Goal: Information Seeking & Learning: Find specific fact

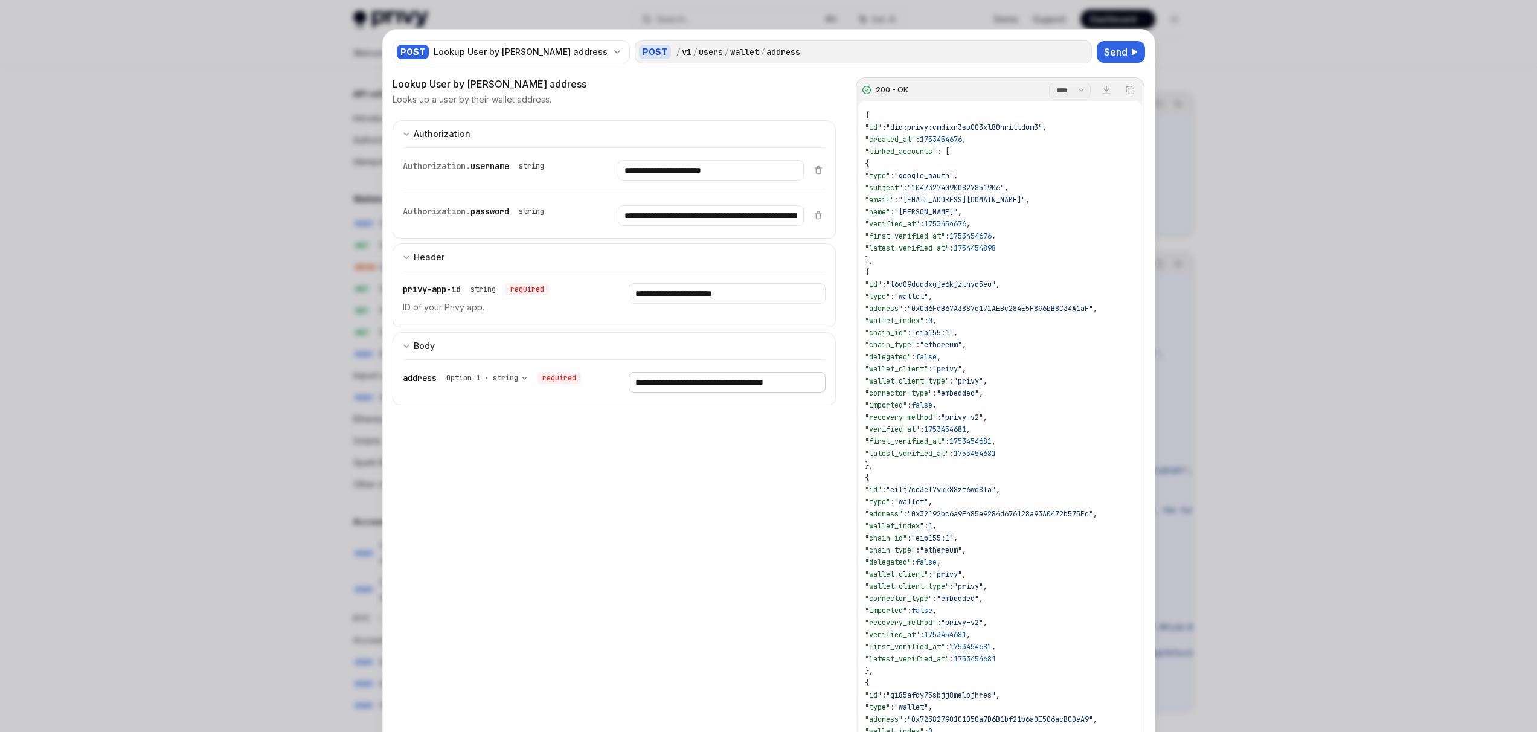
click at [692, 387] on input "**********" at bounding box center [727, 382] width 197 height 21
paste input "text"
type input "**********"
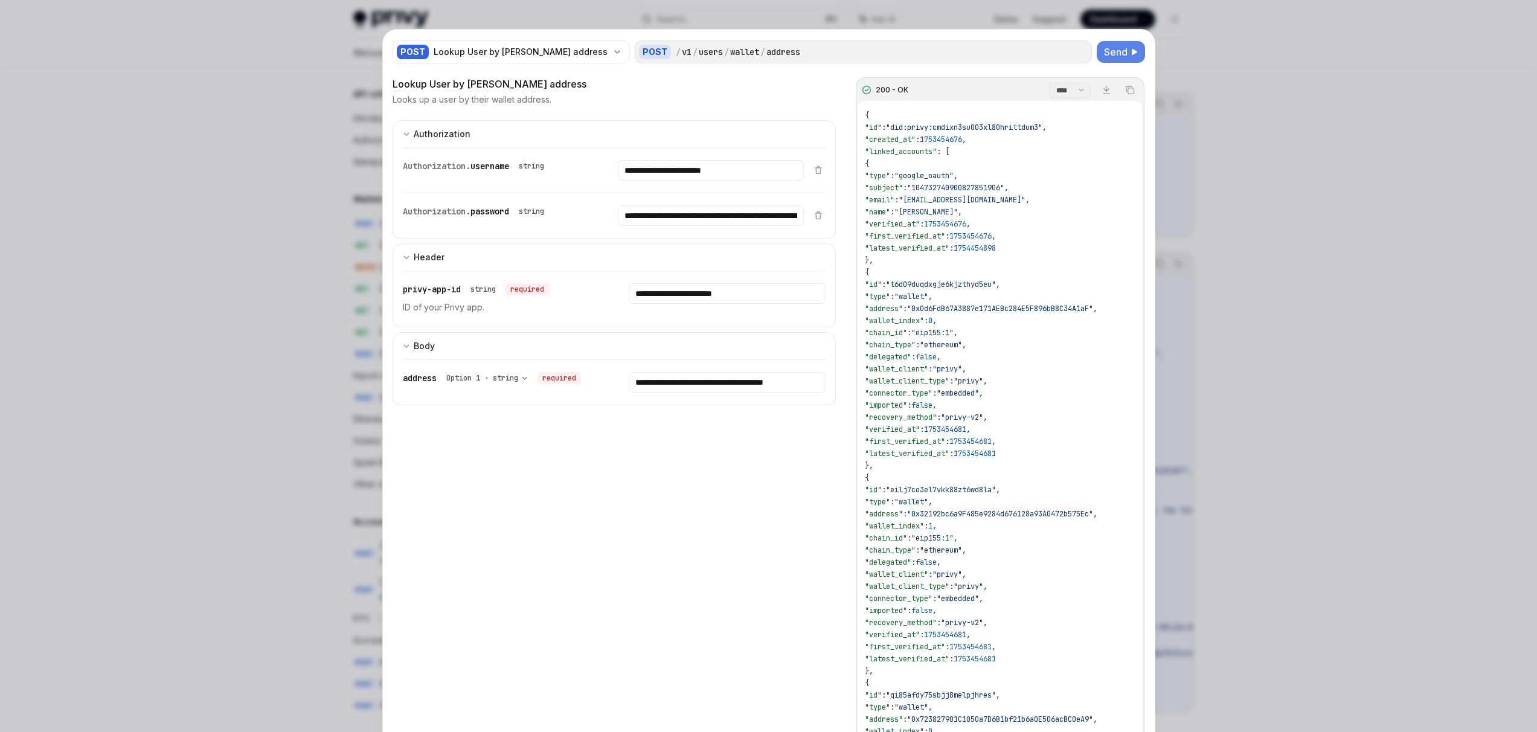
click at [1110, 48] on span "Send" at bounding box center [1116, 52] width 24 height 14
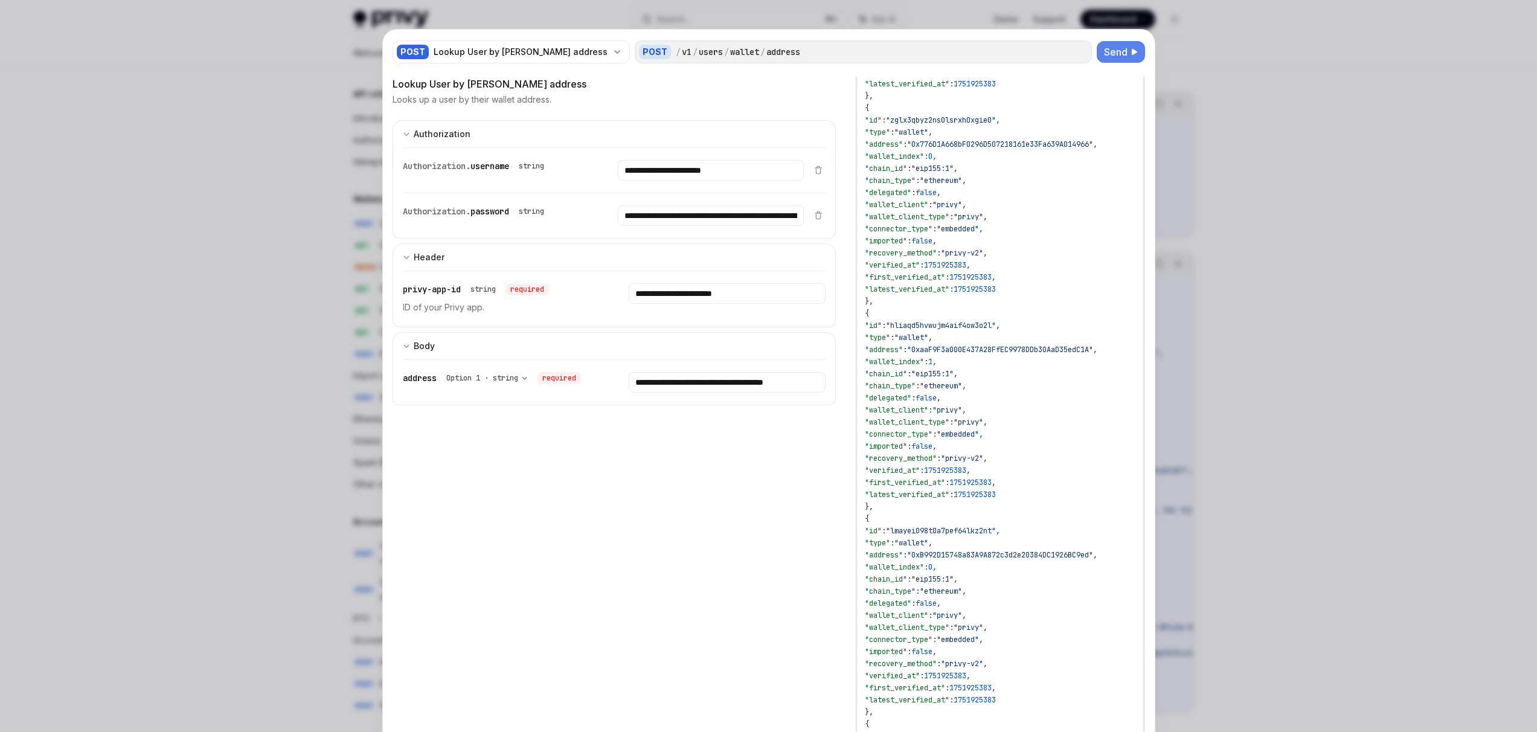
scroll to position [368, 0]
click at [741, 384] on input "**********" at bounding box center [727, 382] width 197 height 21
drag, startPoint x: 733, startPoint y: 380, endPoint x: 843, endPoint y: 382, distance: 110.0
click at [843, 382] on div "Lookup User by wallet address Looks up a user by their wallet address. 200 - OK…" at bounding box center [769, 443] width 753 height 732
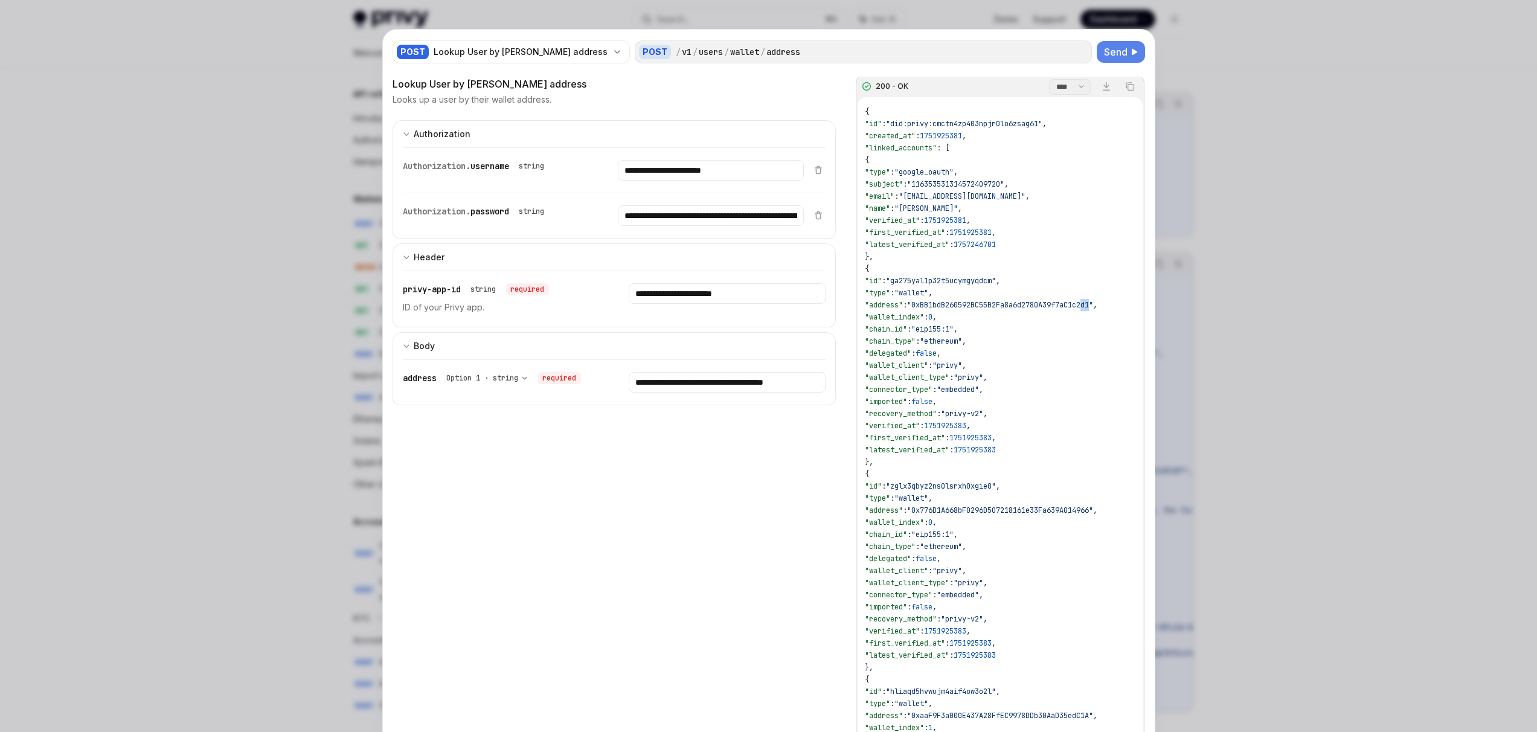
scroll to position [0, 1]
drag, startPoint x: 1120, startPoint y: 304, endPoint x: 937, endPoint y: 307, distance: 183.1
click at [937, 307] on span ""0xBB1bdB260592BC55B2Fa8a6d2780A39f7aC1c2d1"" at bounding box center [1000, 305] width 186 height 10
drag, startPoint x: 1038, startPoint y: 196, endPoint x: 928, endPoint y: 196, distance: 109.3
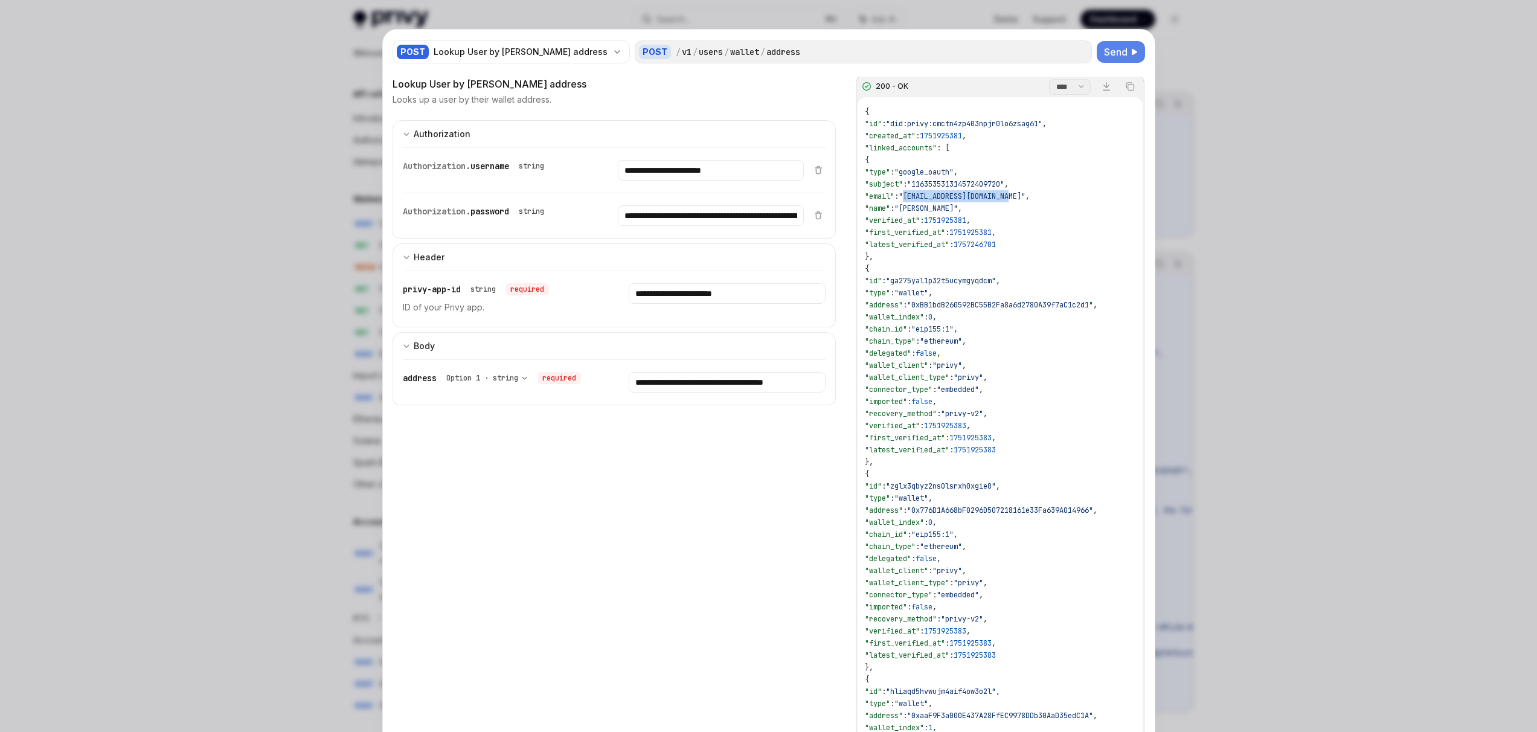
click at [928, 196] on span ""[EMAIL_ADDRESS][DOMAIN_NAME]"" at bounding box center [962, 196] width 127 height 10
copy span "[EMAIL_ADDRESS][DOMAIN_NAME]"
click at [1039, 300] on span ""0xBB1bdB260592BC55B2Fa8a6d2780A39f7aC1c2d1"" at bounding box center [1000, 305] width 186 height 10
copy span "0xBB1bdB260592BC55B2Fa8a6d2780A39f7aC1c2d1"
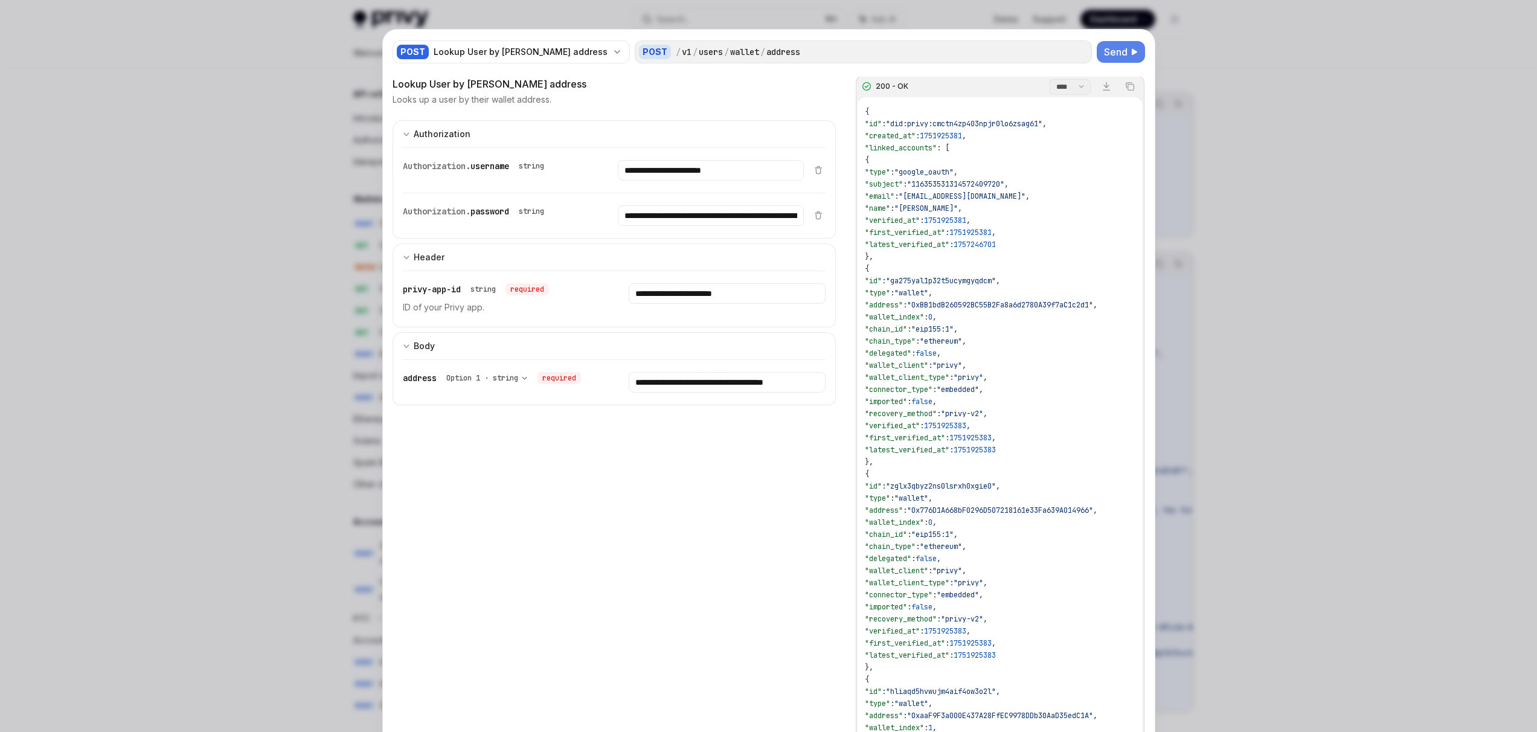
click at [1314, 181] on div at bounding box center [768, 366] width 1537 height 732
type textarea "*"
